Goal: Information Seeking & Learning: Learn about a topic

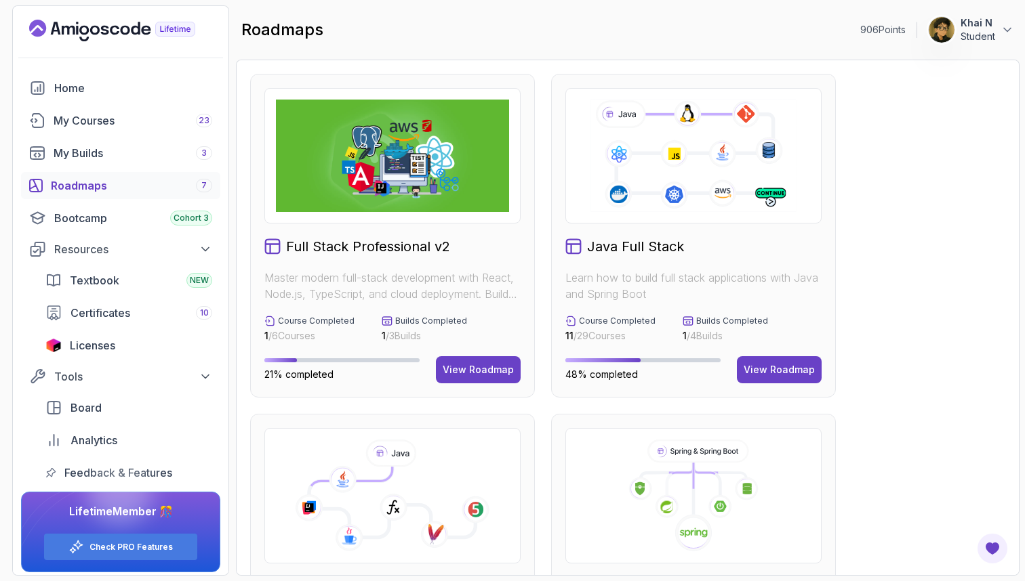
scroll to position [230, 0]
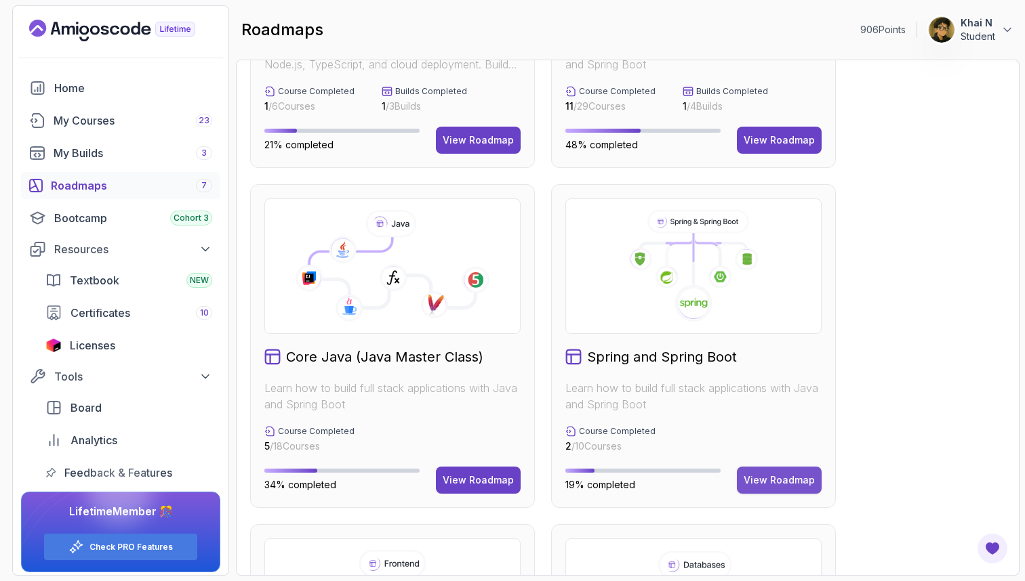
click at [758, 475] on div "View Roadmap" at bounding box center [778, 481] width 71 height 14
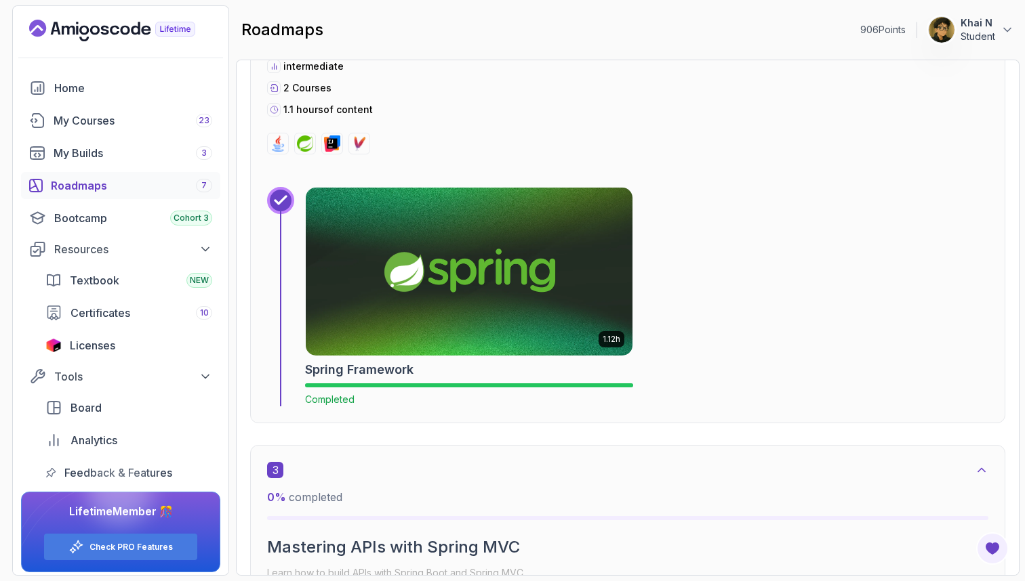
scroll to position [617, 0]
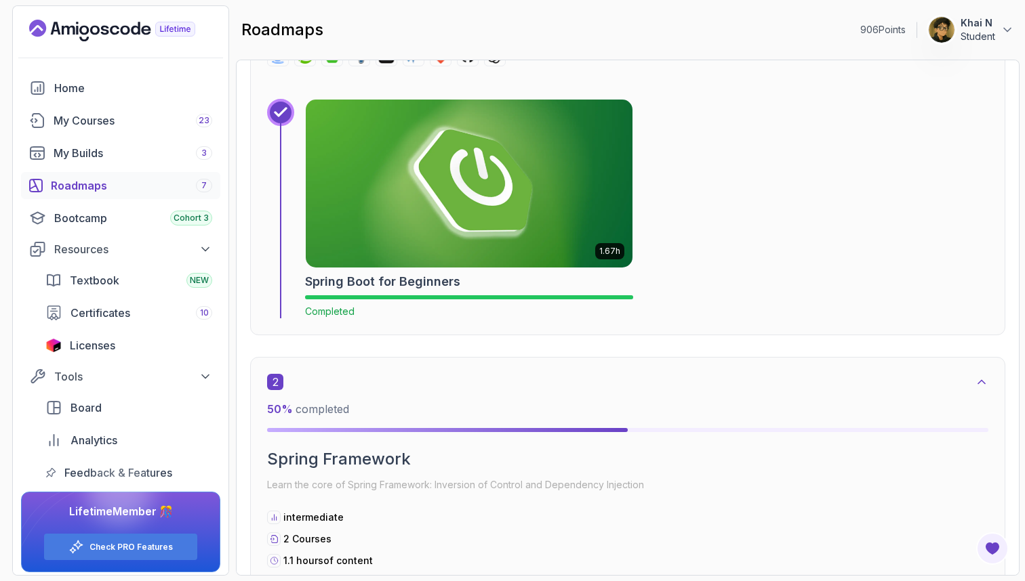
click at [562, 142] on img at bounding box center [469, 184] width 343 height 176
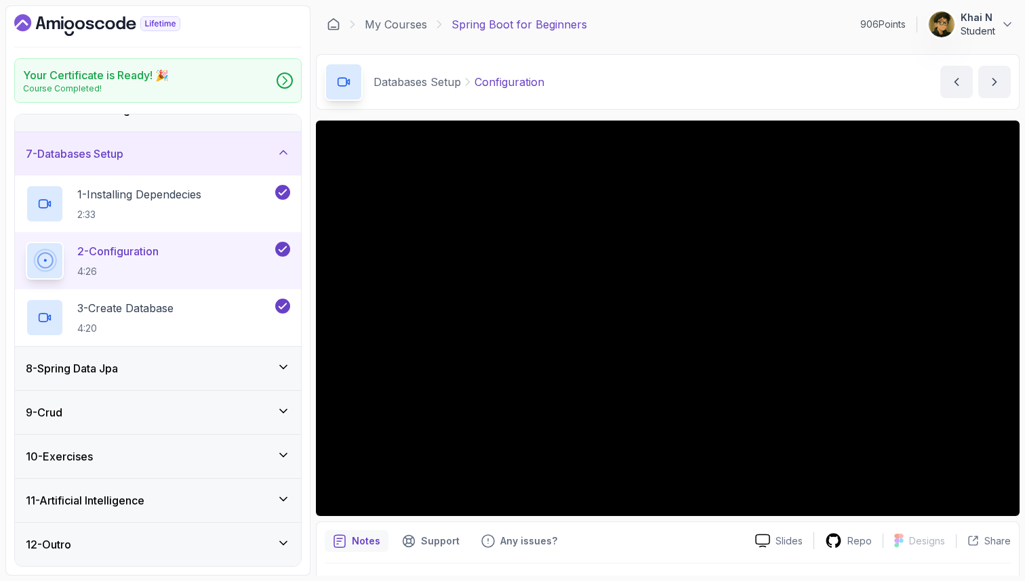
click at [197, 382] on div "8 - Spring Data Jpa" at bounding box center [158, 368] width 286 height 43
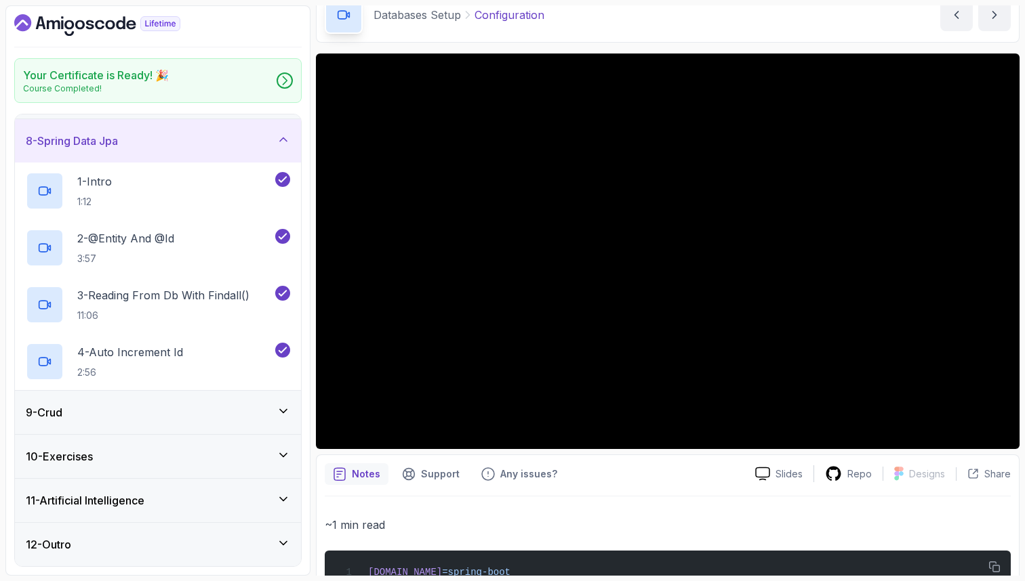
scroll to position [304, 0]
click at [125, 415] on div "9 - Crud" at bounding box center [158, 413] width 264 height 16
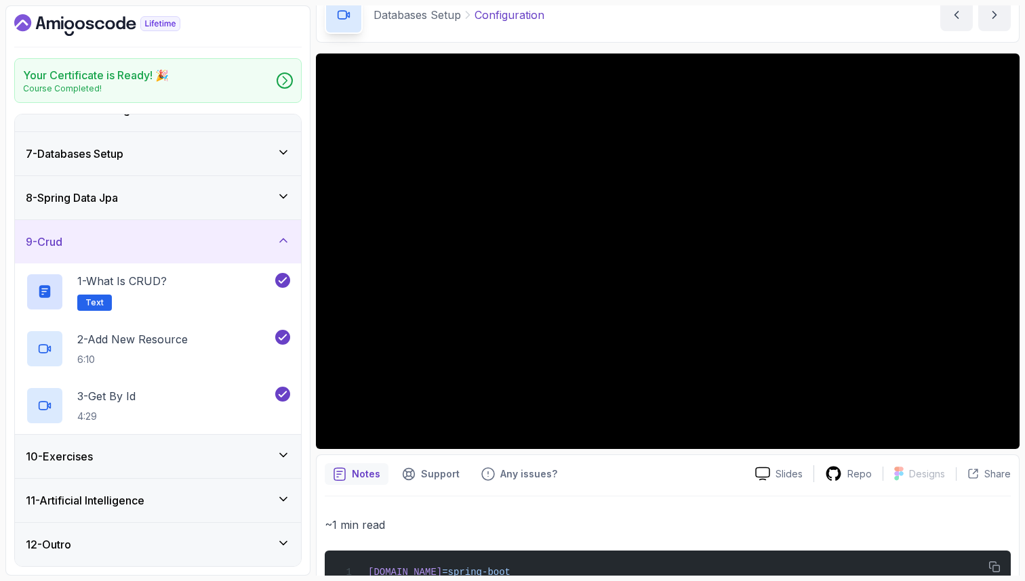
scroll to position [102, 0]
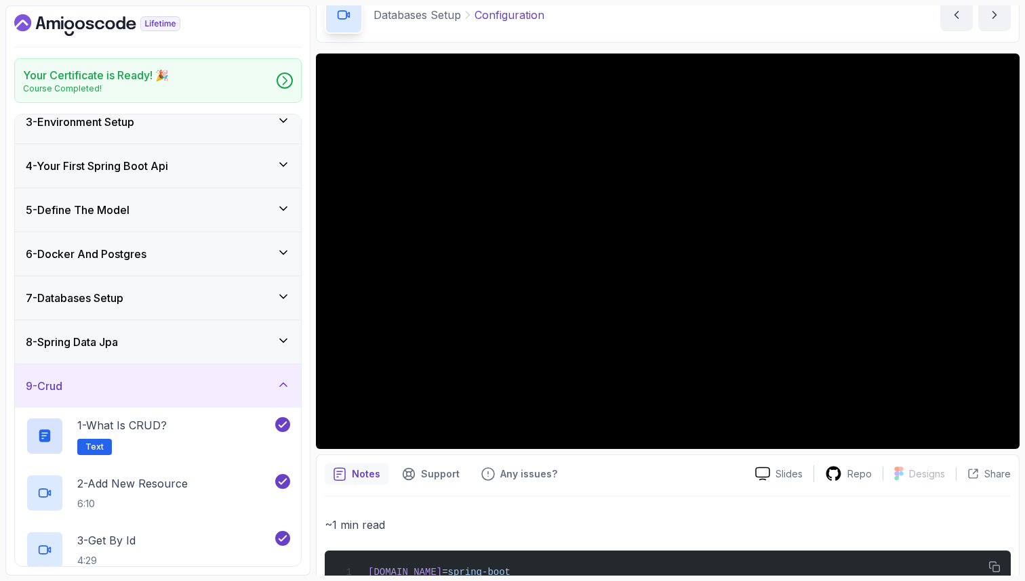
click at [119, 379] on div "9 - Crud" at bounding box center [158, 386] width 264 height 16
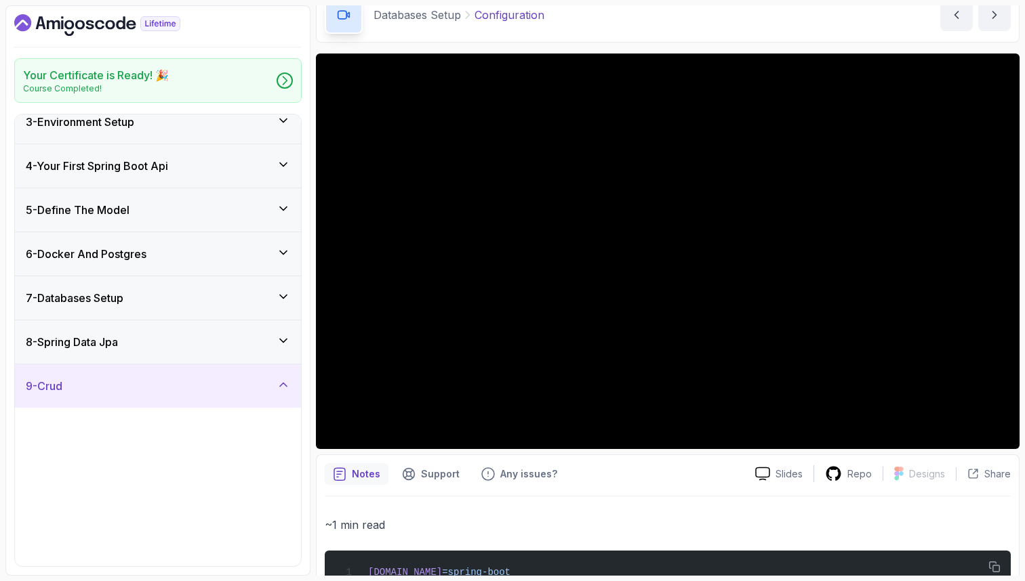
scroll to position [76, 0]
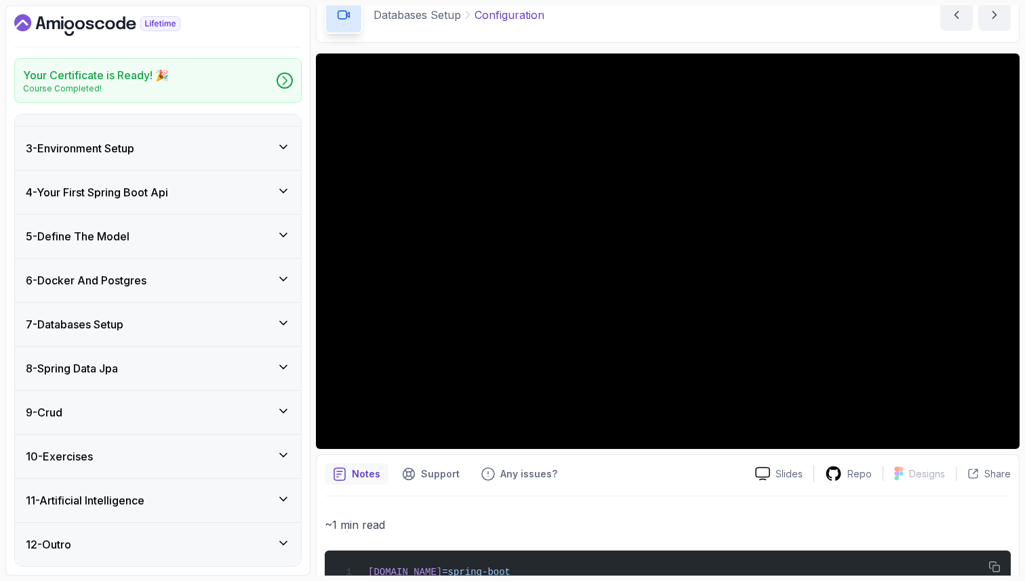
click at [110, 459] on div "10 - Exercises" at bounding box center [158, 457] width 264 height 16
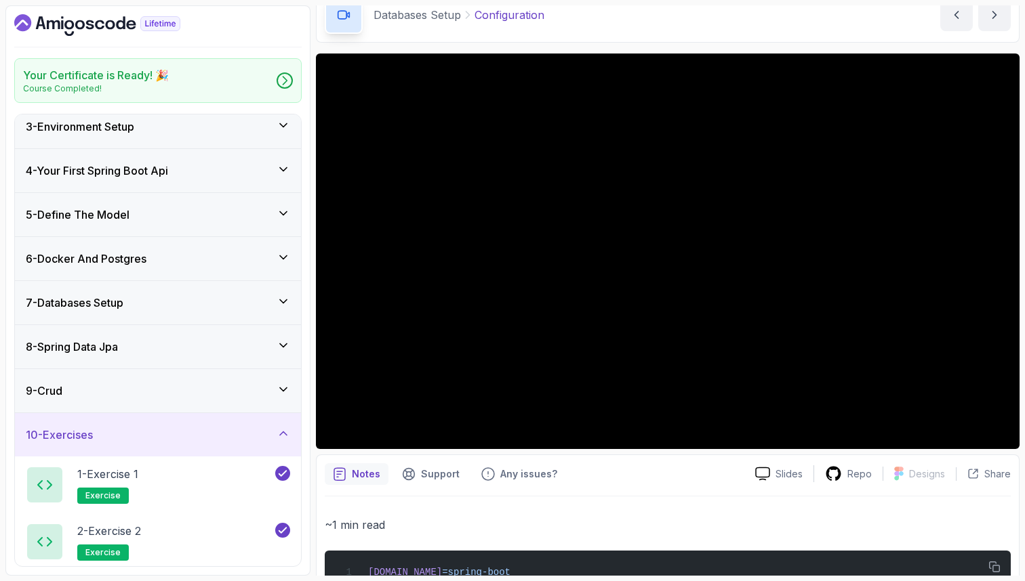
click at [118, 348] on h3 "8 - Spring Data Jpa" at bounding box center [72, 347] width 92 height 16
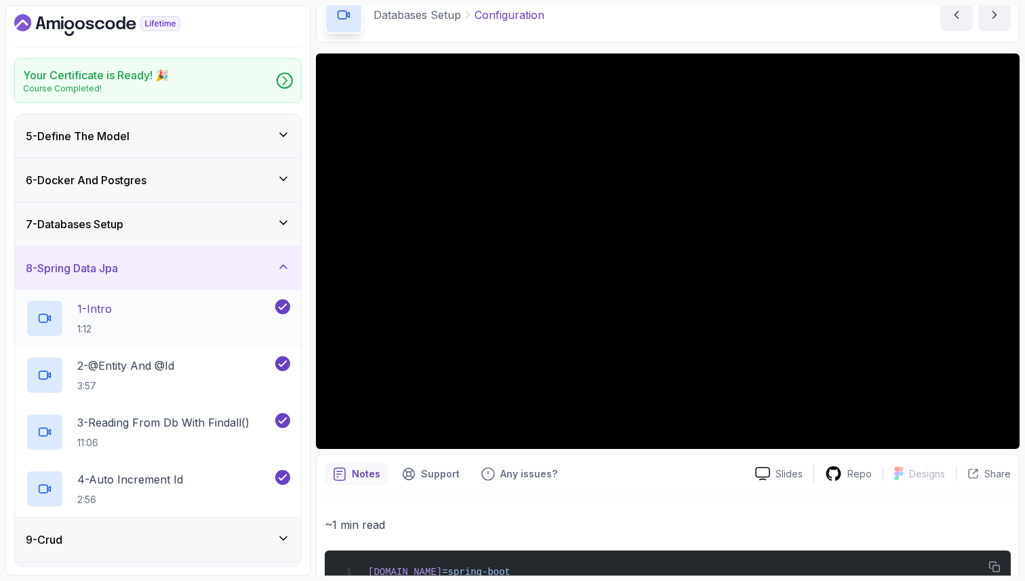
scroll to position [160, 0]
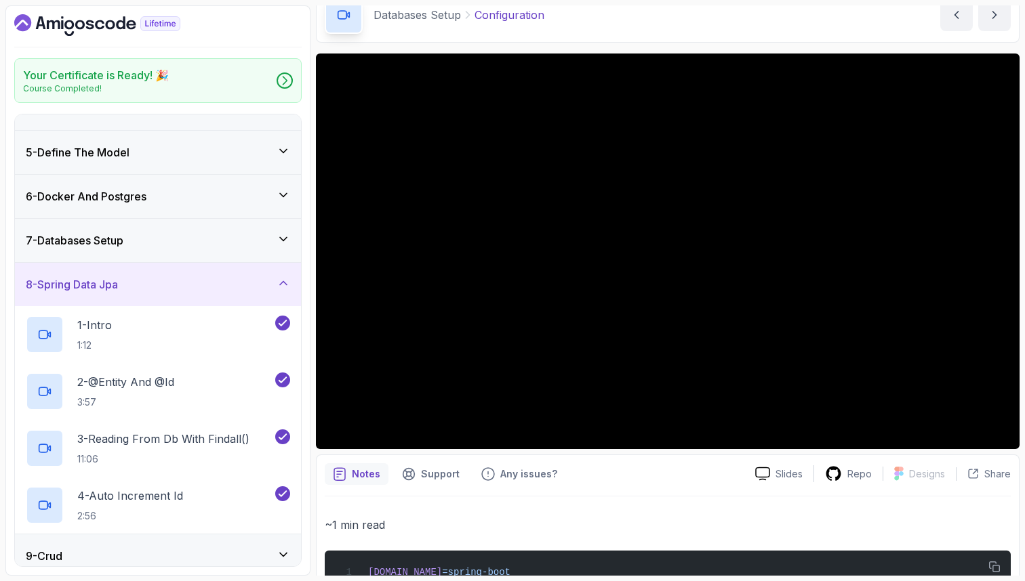
click at [184, 253] on div "7 - Databases Setup" at bounding box center [158, 240] width 286 height 43
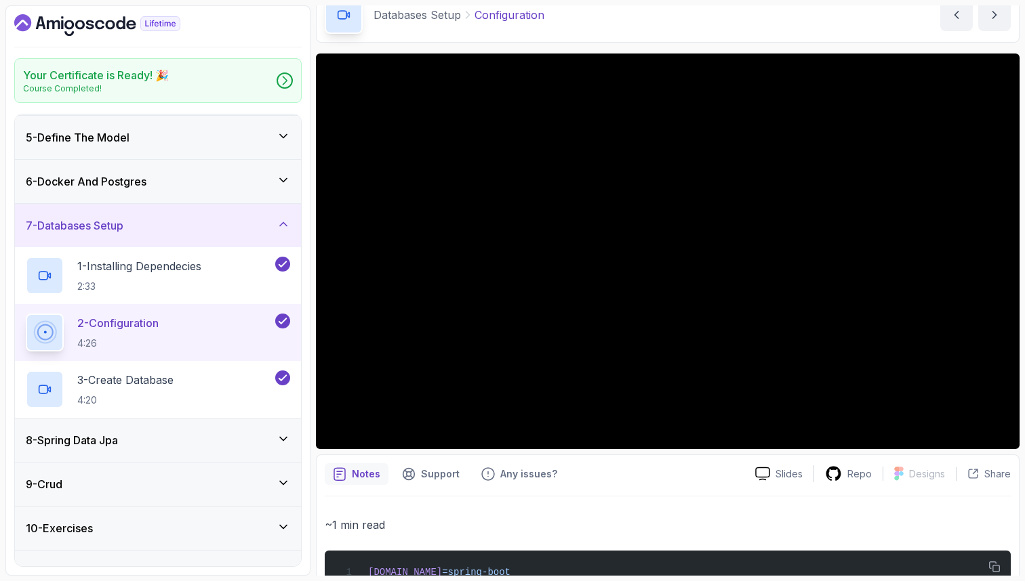
scroll to position [178, 0]
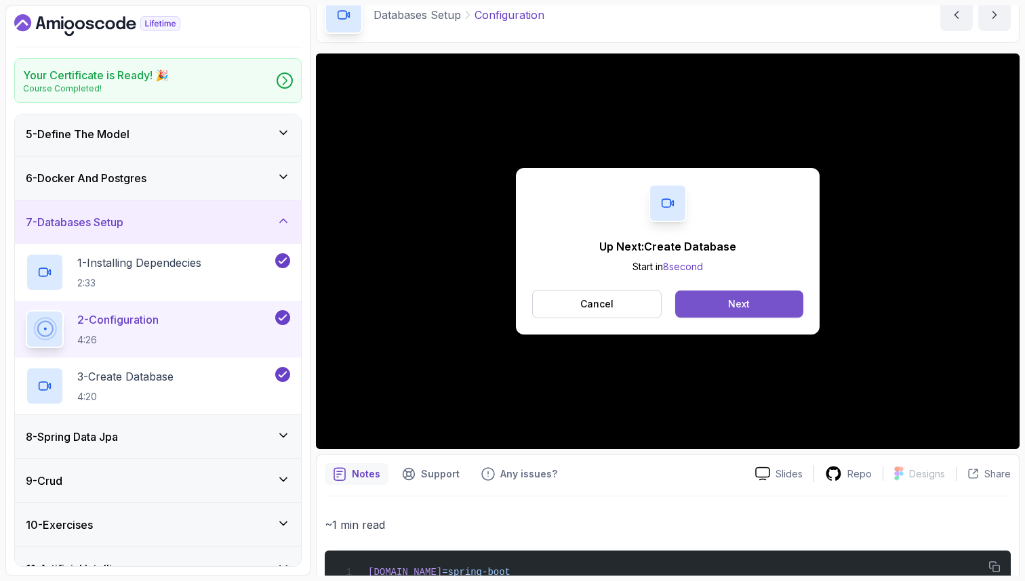
click at [716, 303] on button "Next" at bounding box center [739, 304] width 128 height 27
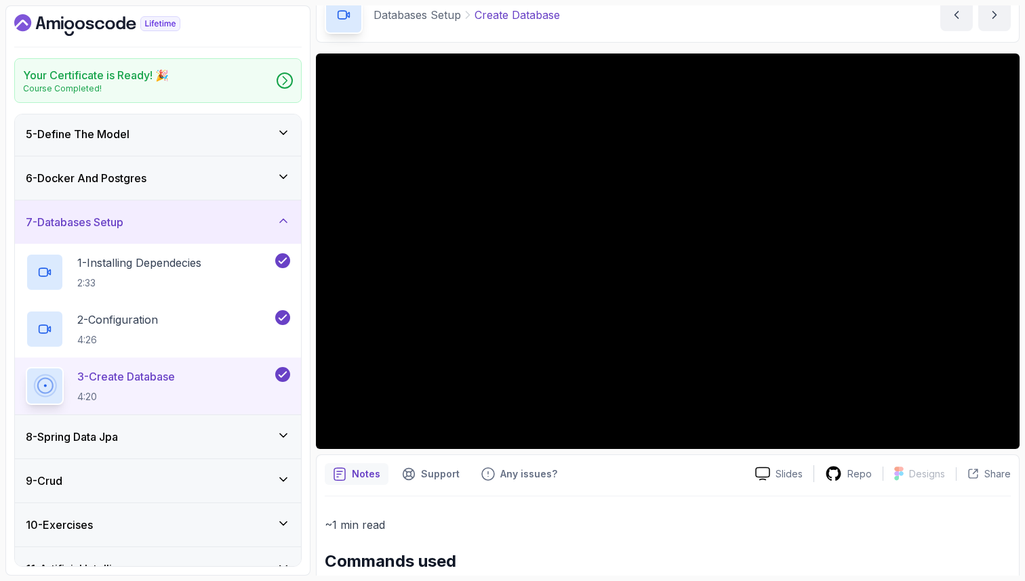
scroll to position [135, 0]
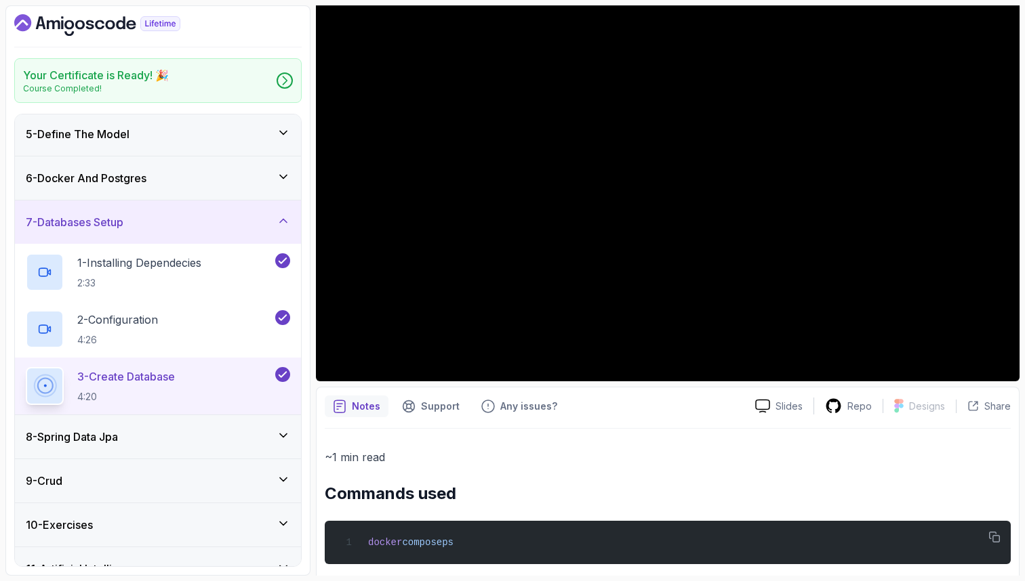
click at [158, 171] on div "6 - Docker And Postgres" at bounding box center [158, 178] width 264 height 16
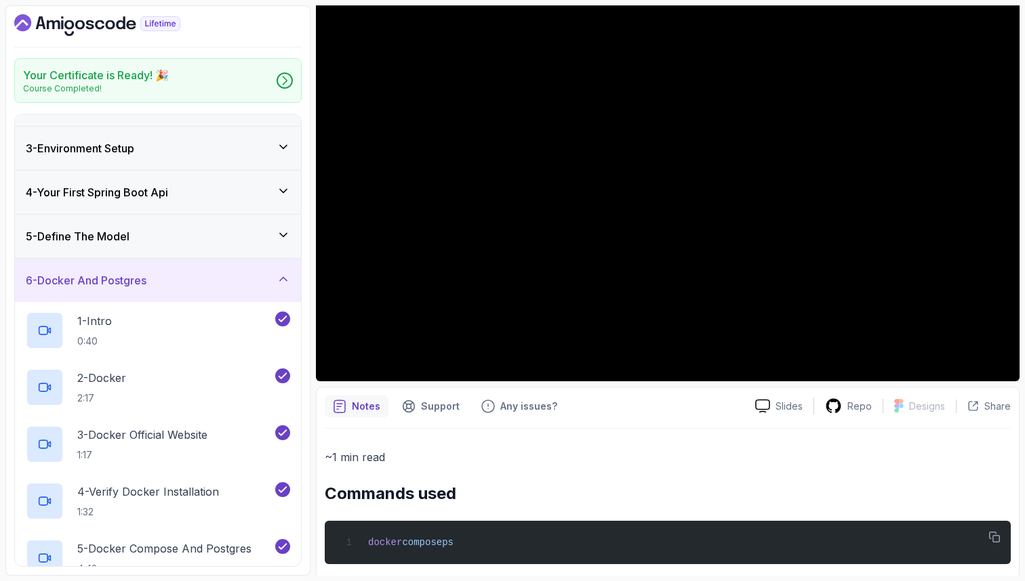
scroll to position [146, 0]
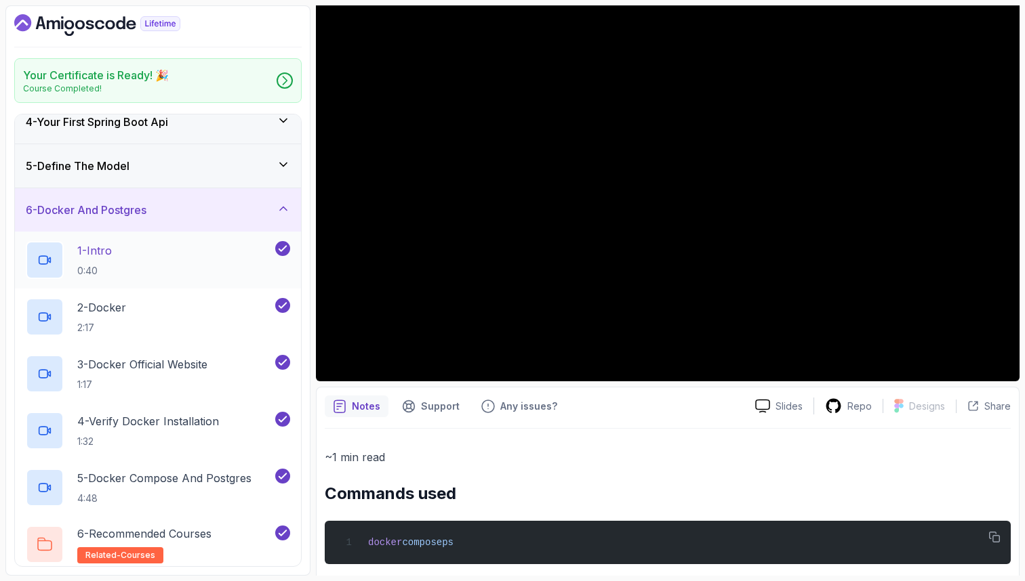
click at [154, 283] on div "1 - Intro 0:40" at bounding box center [158, 260] width 286 height 57
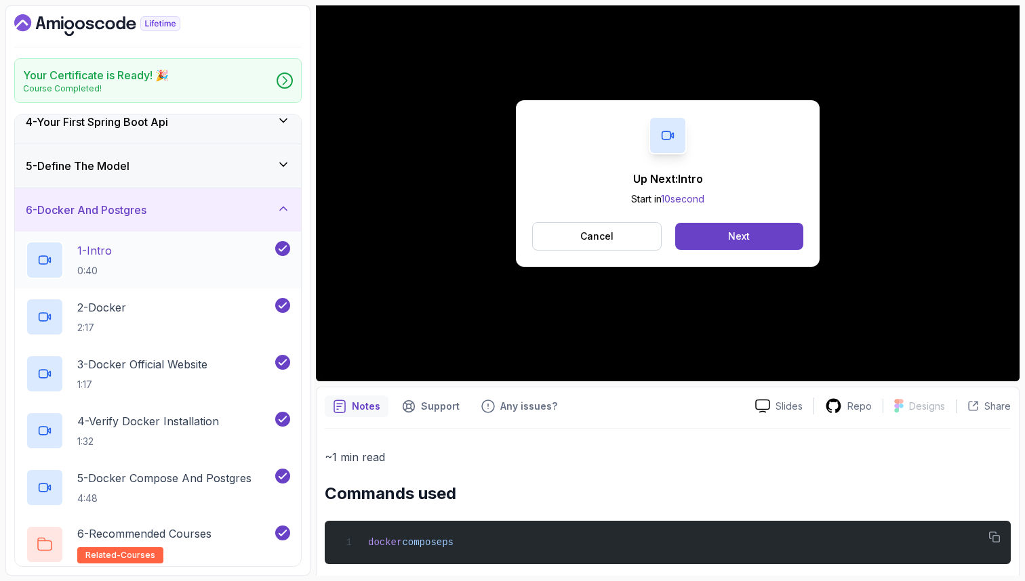
click at [145, 265] on div "1 - Intro 0:40" at bounding box center [149, 260] width 247 height 38
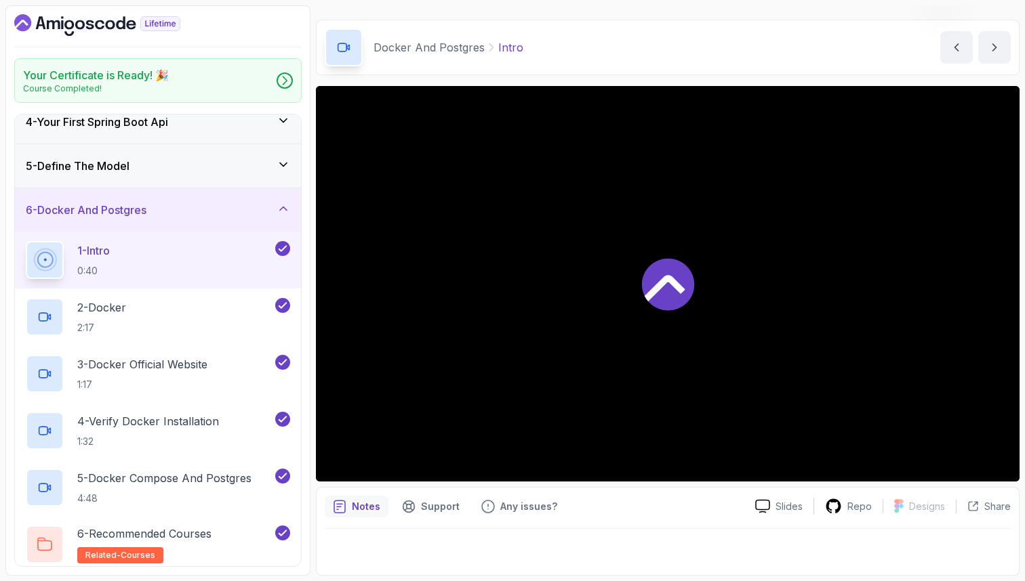
click at [186, 158] on div "5 - Define The Model" at bounding box center [158, 166] width 264 height 16
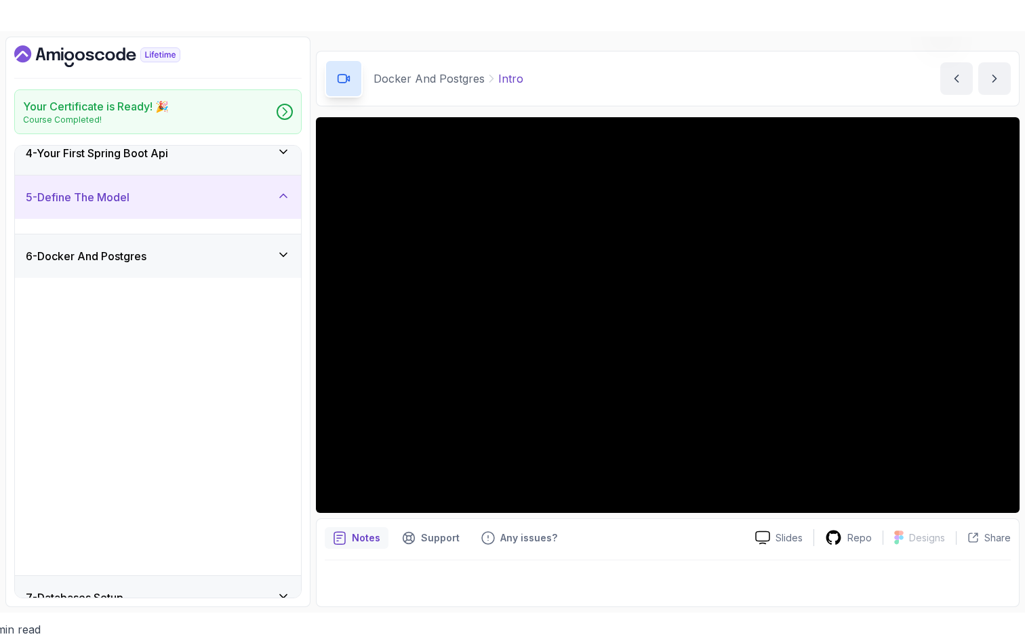
scroll to position [76, 0]
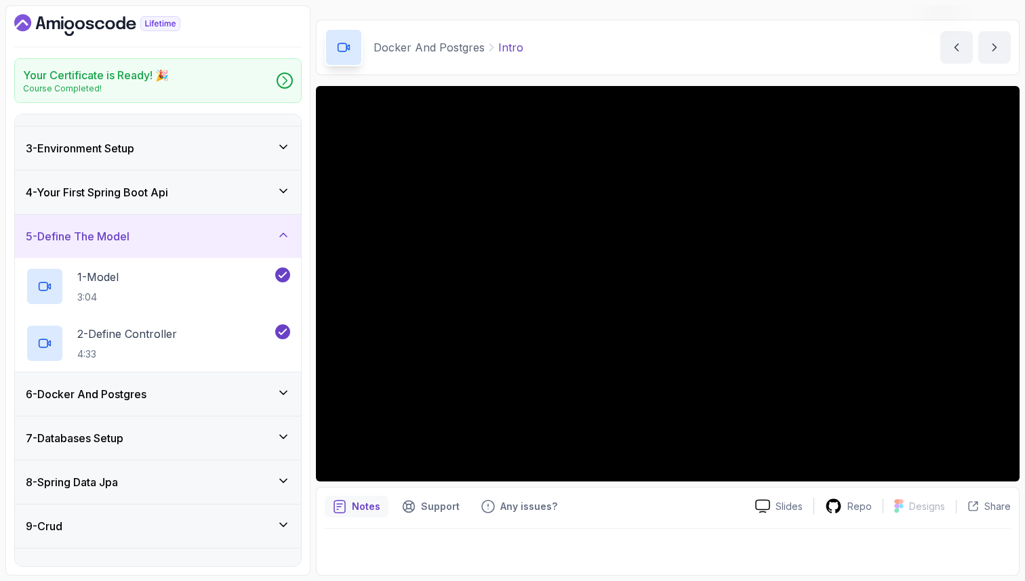
click at [140, 394] on h3 "6 - Docker And Postgres" at bounding box center [86, 394] width 121 height 16
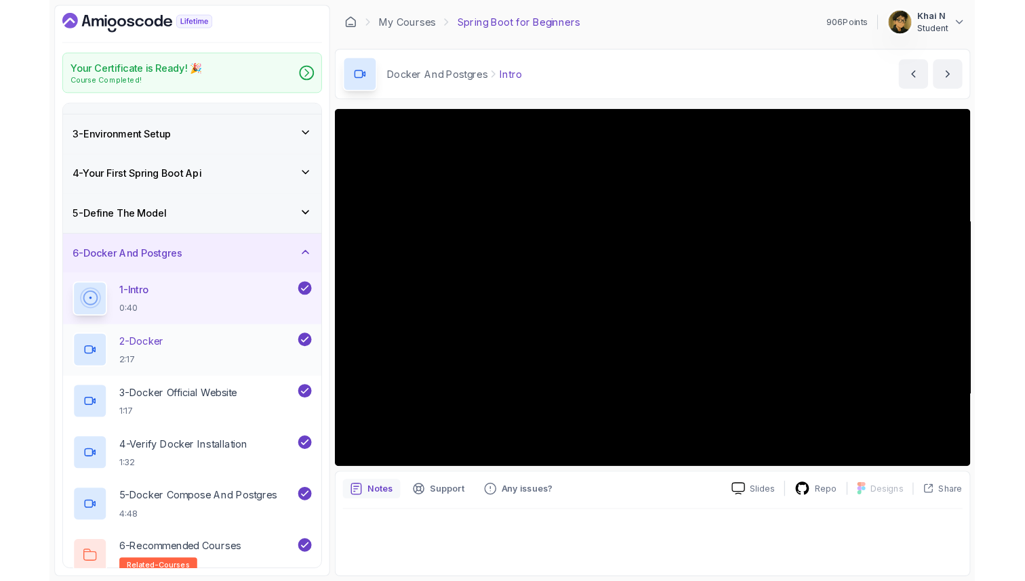
scroll to position [0, 0]
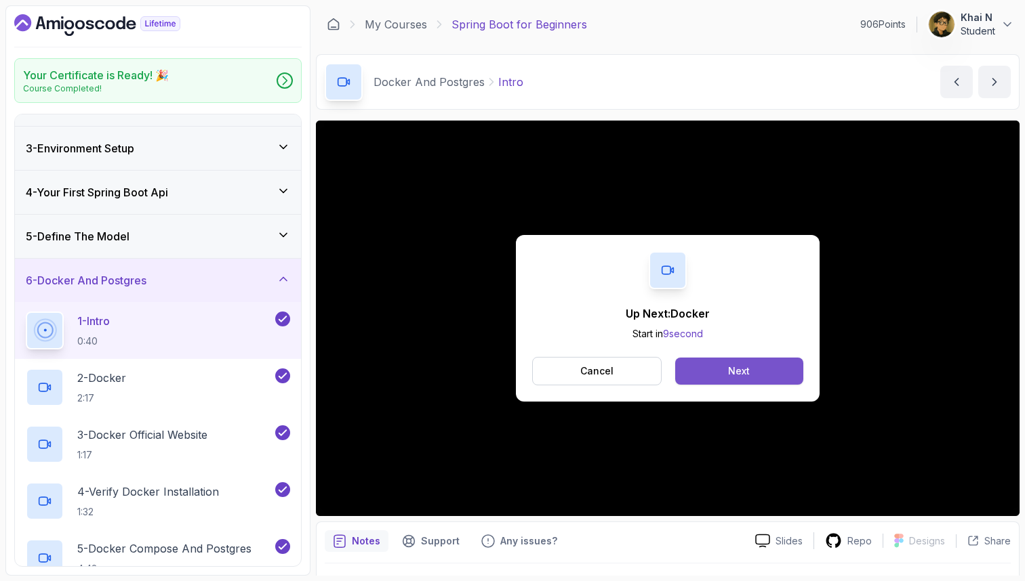
click at [741, 370] on div "Next" at bounding box center [739, 372] width 22 height 14
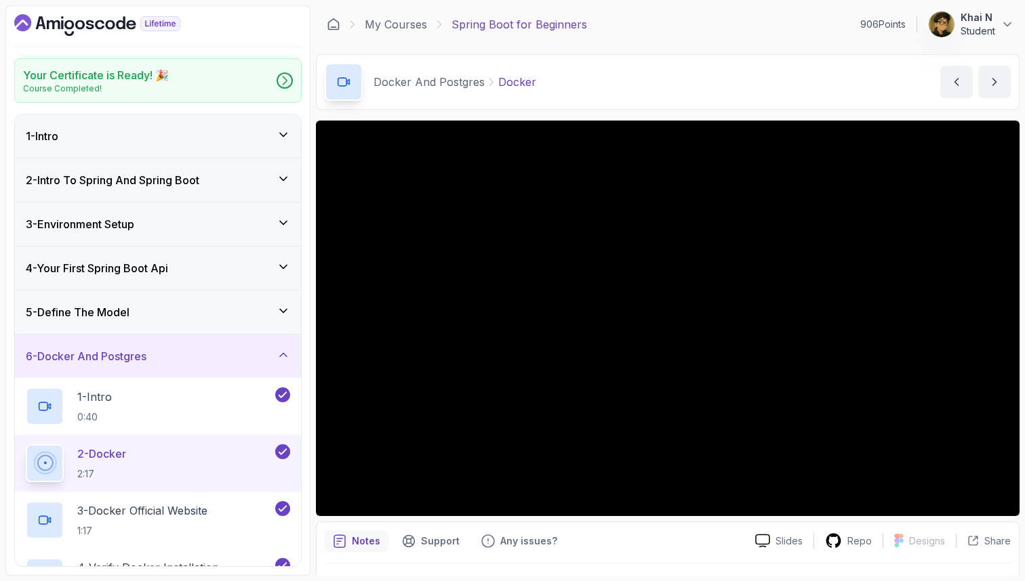
click at [184, 297] on div "5 - Define The Model" at bounding box center [158, 312] width 286 height 43
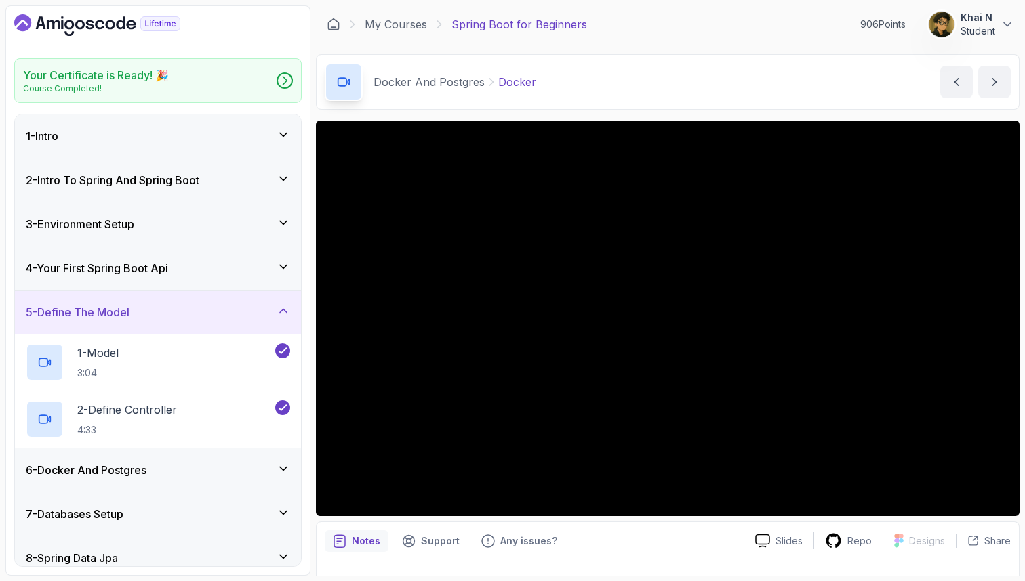
click at [184, 276] on div "4 - Your First Spring Boot Api" at bounding box center [158, 268] width 264 height 16
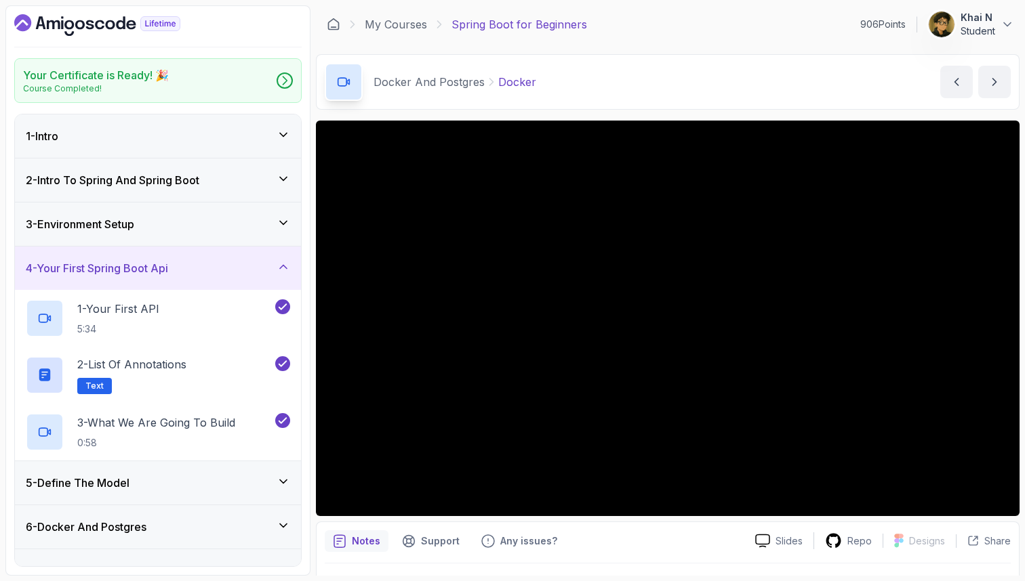
click at [182, 228] on div "3 - Environment Setup" at bounding box center [158, 224] width 264 height 16
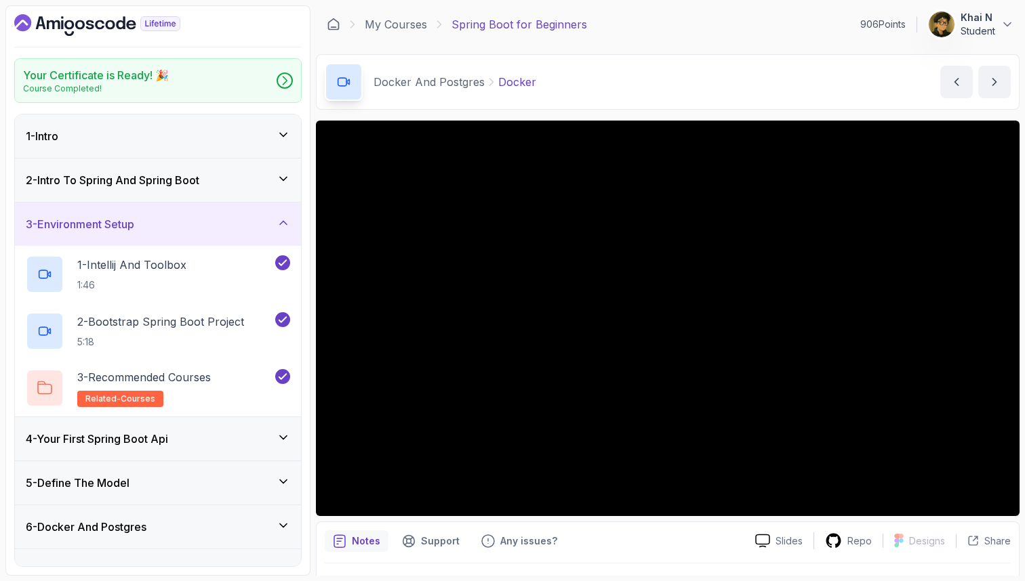
click at [180, 187] on h3 "2 - Intro To Spring And Spring Boot" at bounding box center [112, 180] width 173 height 16
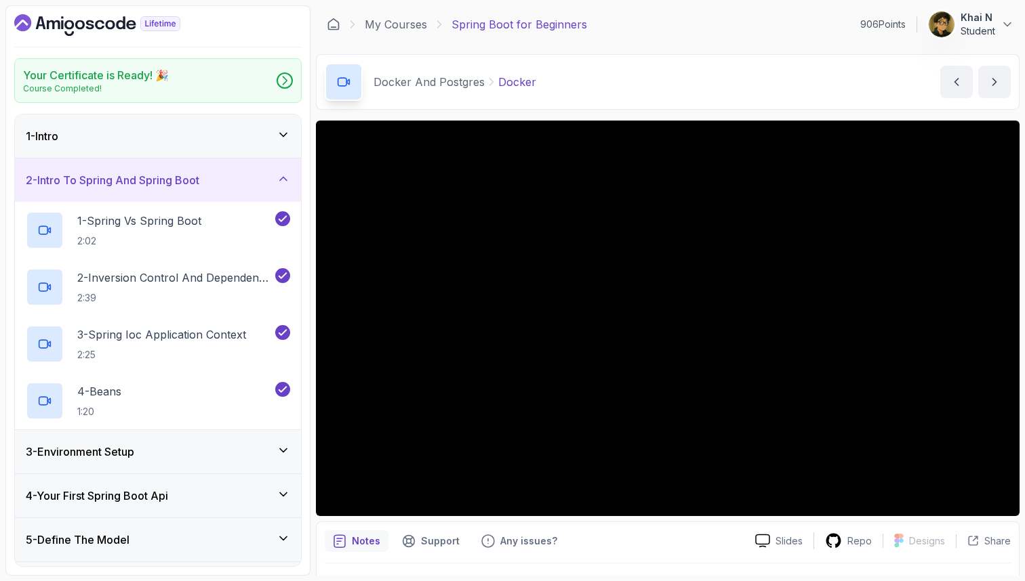
click at [192, 146] on div "1 - Intro" at bounding box center [158, 136] width 286 height 43
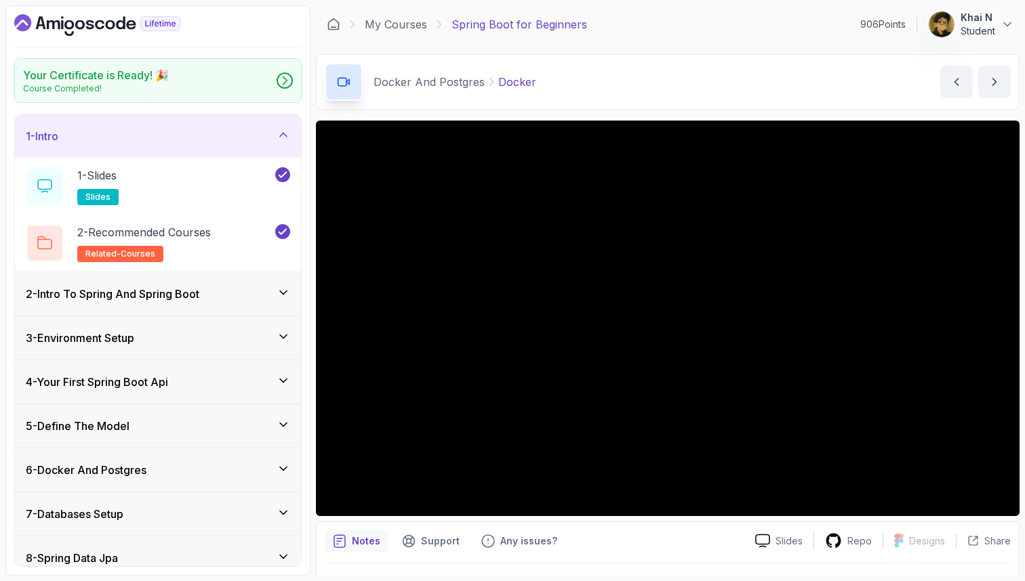
click at [192, 146] on div "1 - Intro" at bounding box center [158, 136] width 286 height 43
